Goal: Task Accomplishment & Management: Complete application form

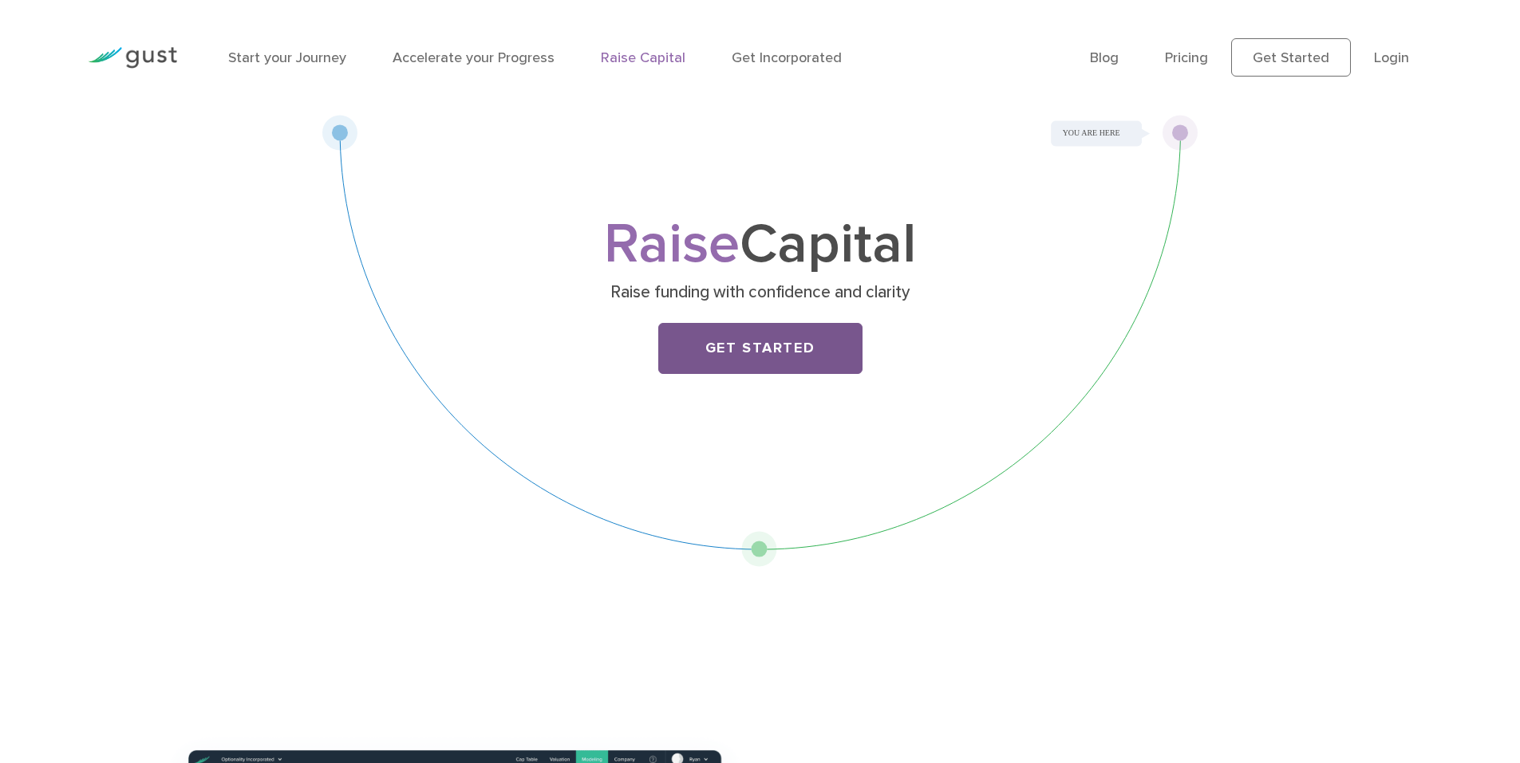
click at [774, 353] on link "Get Started" at bounding box center [760, 348] width 204 height 51
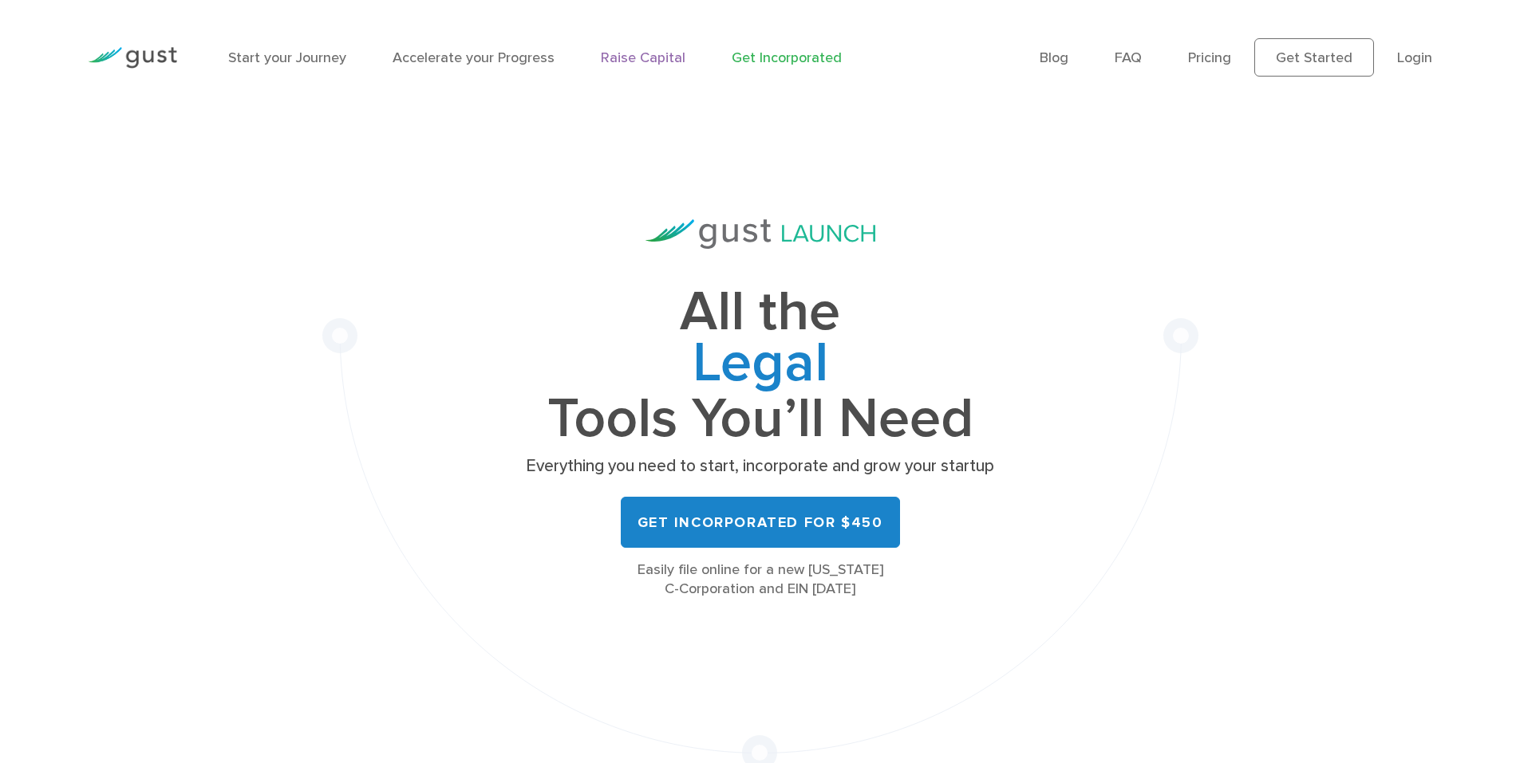
click at [643, 61] on link "Raise Capital" at bounding box center [643, 57] width 85 height 17
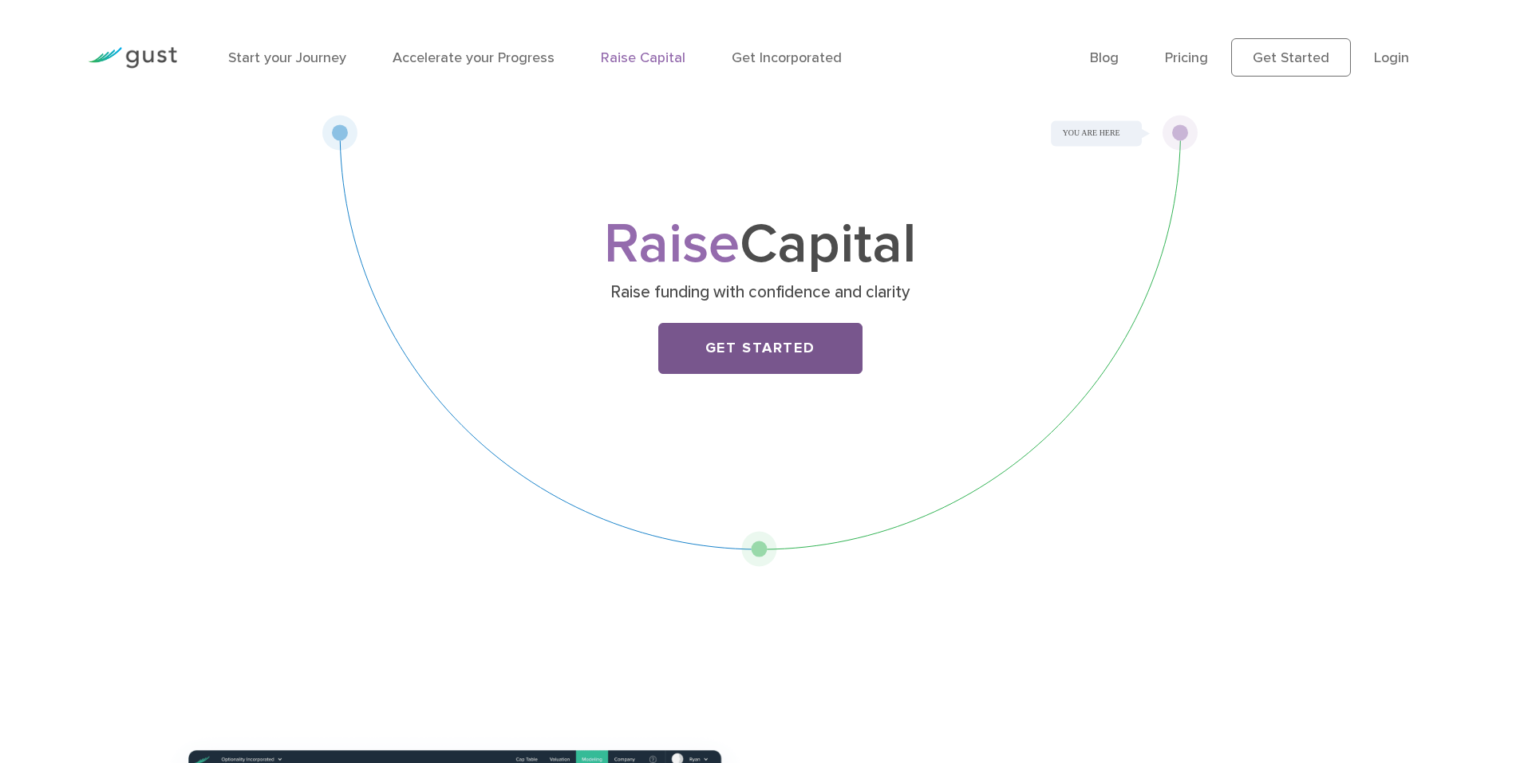
click at [747, 334] on link "Get Started" at bounding box center [760, 348] width 204 height 51
